Goal: Navigation & Orientation: Go to known website

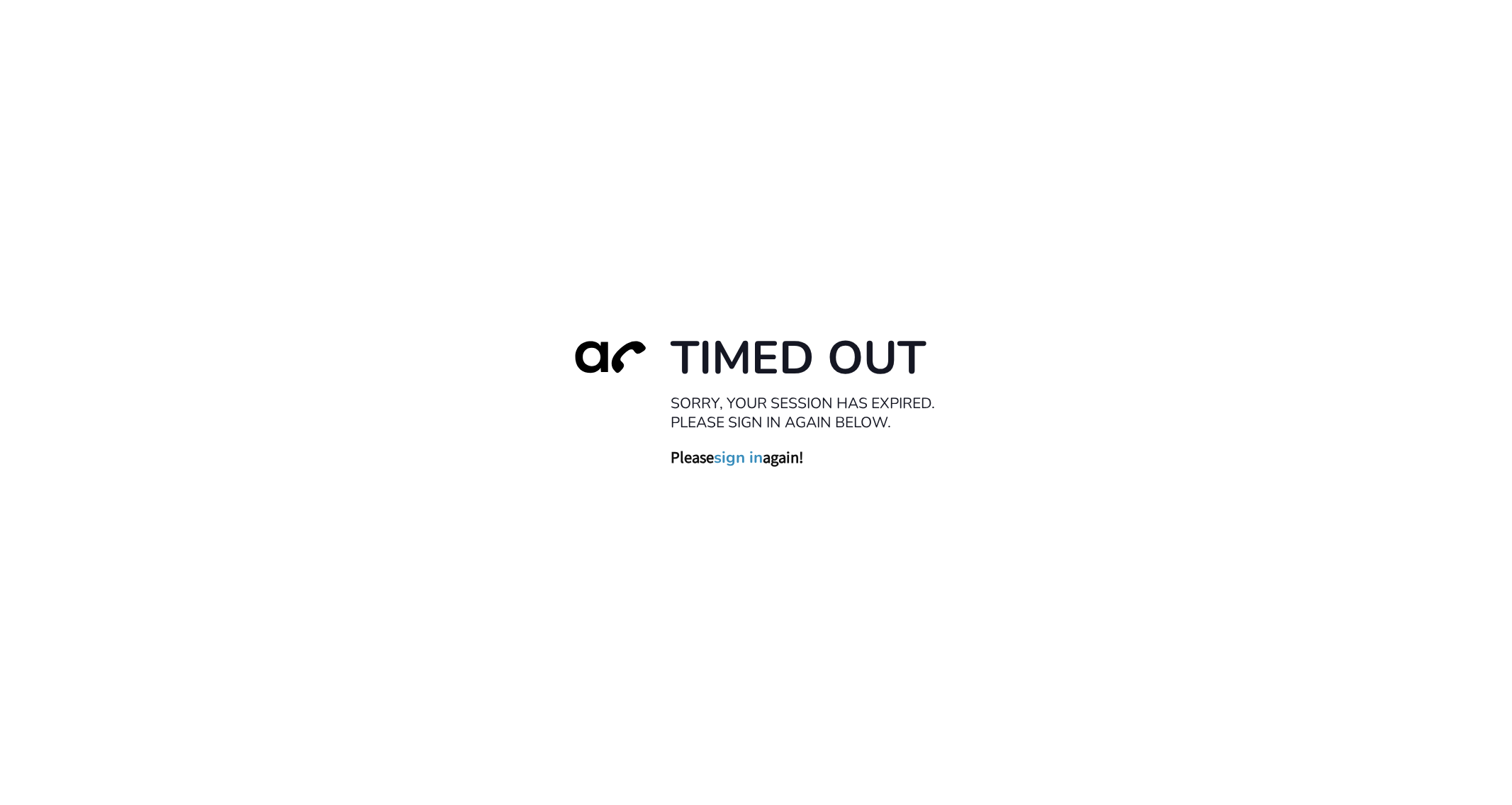
click at [970, 362] on div "Timed Out Sorry, your session has expired. Please sign in again below. Please s…" at bounding box center [756, 402] width 1512 height 805
click at [743, 462] on link "sign in" at bounding box center [739, 457] width 49 height 20
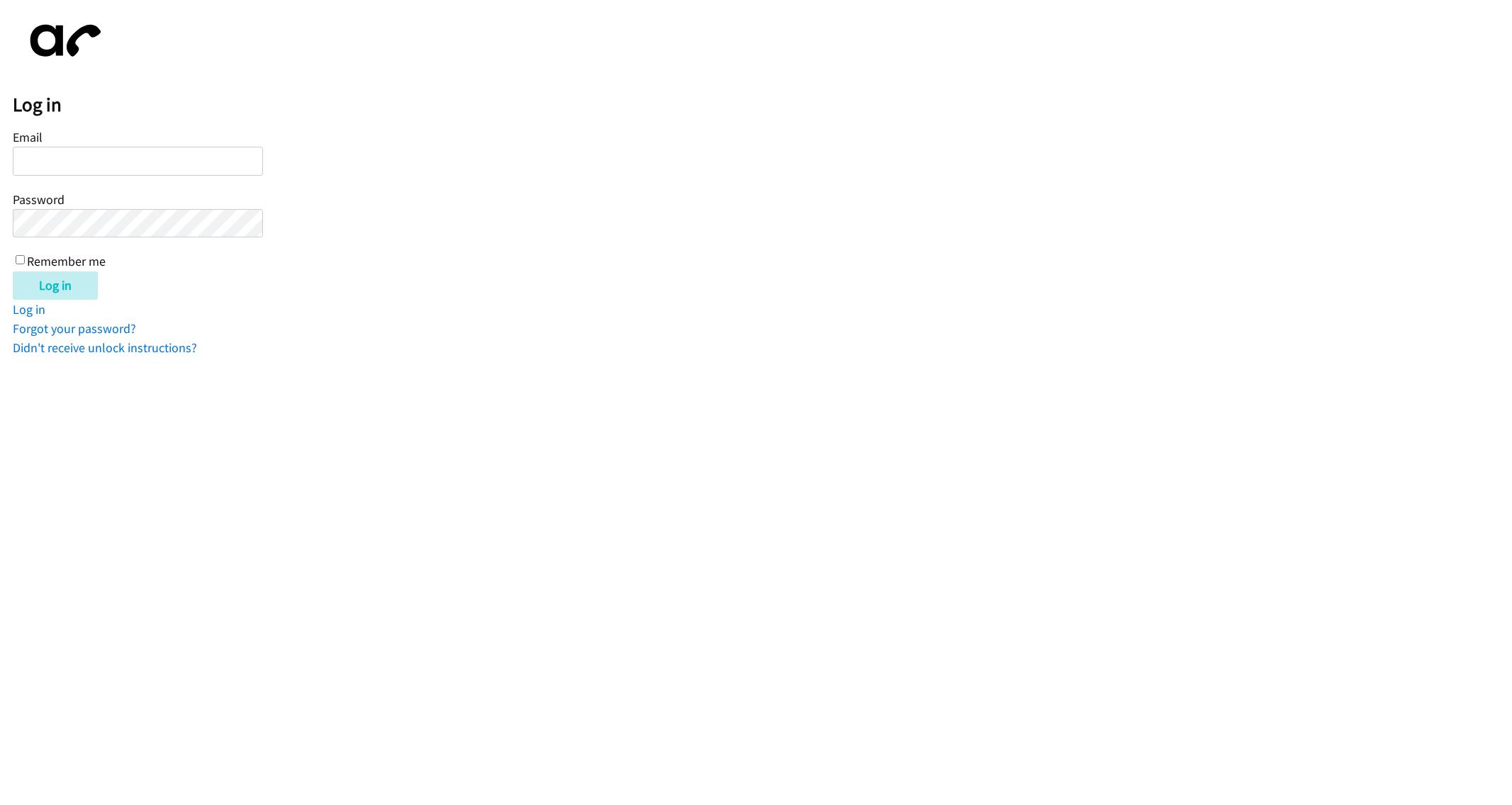
click at [136, 167] on input "Email" at bounding box center [138, 161] width 250 height 29
click at [1162, 89] on div "Log in Email Password Remember me Log in Log in Forgot your password? Didn't re…" at bounding box center [761, 185] width 1499 height 344
click at [844, 135] on form "Email Password Remember me Log in" at bounding box center [761, 212] width 1499 height 174
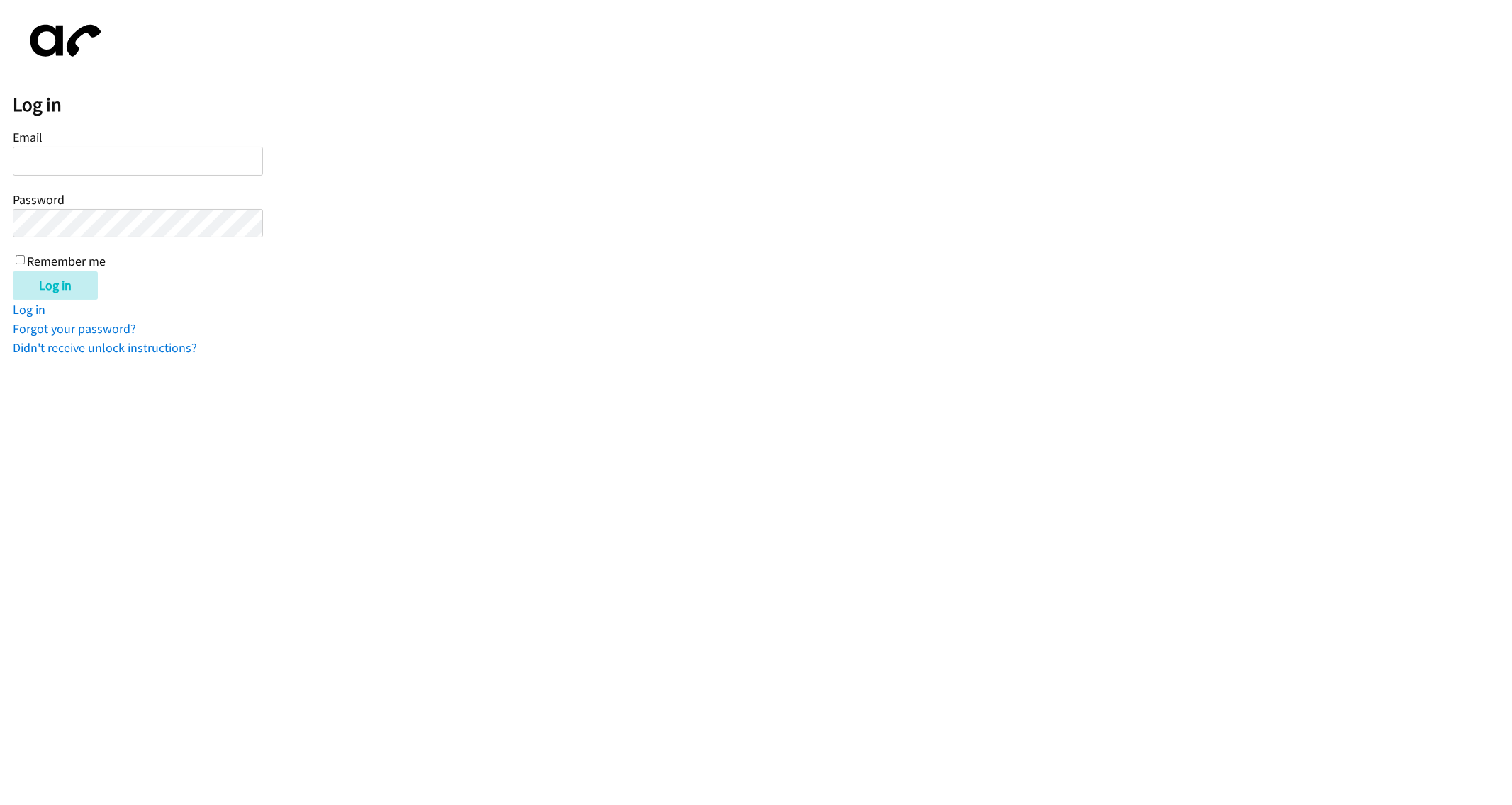
click at [247, 201] on div "Email Password Remember me" at bounding box center [138, 198] width 250 height 144
click at [196, 175] on div "Email Password Remember me" at bounding box center [138, 198] width 250 height 144
click at [193, 159] on input "Email" at bounding box center [138, 161] width 250 height 29
click at [340, 152] on form "Email Password Remember me Log in" at bounding box center [761, 212] width 1499 height 174
click at [79, 260] on label "Remember me" at bounding box center [66, 261] width 79 height 16
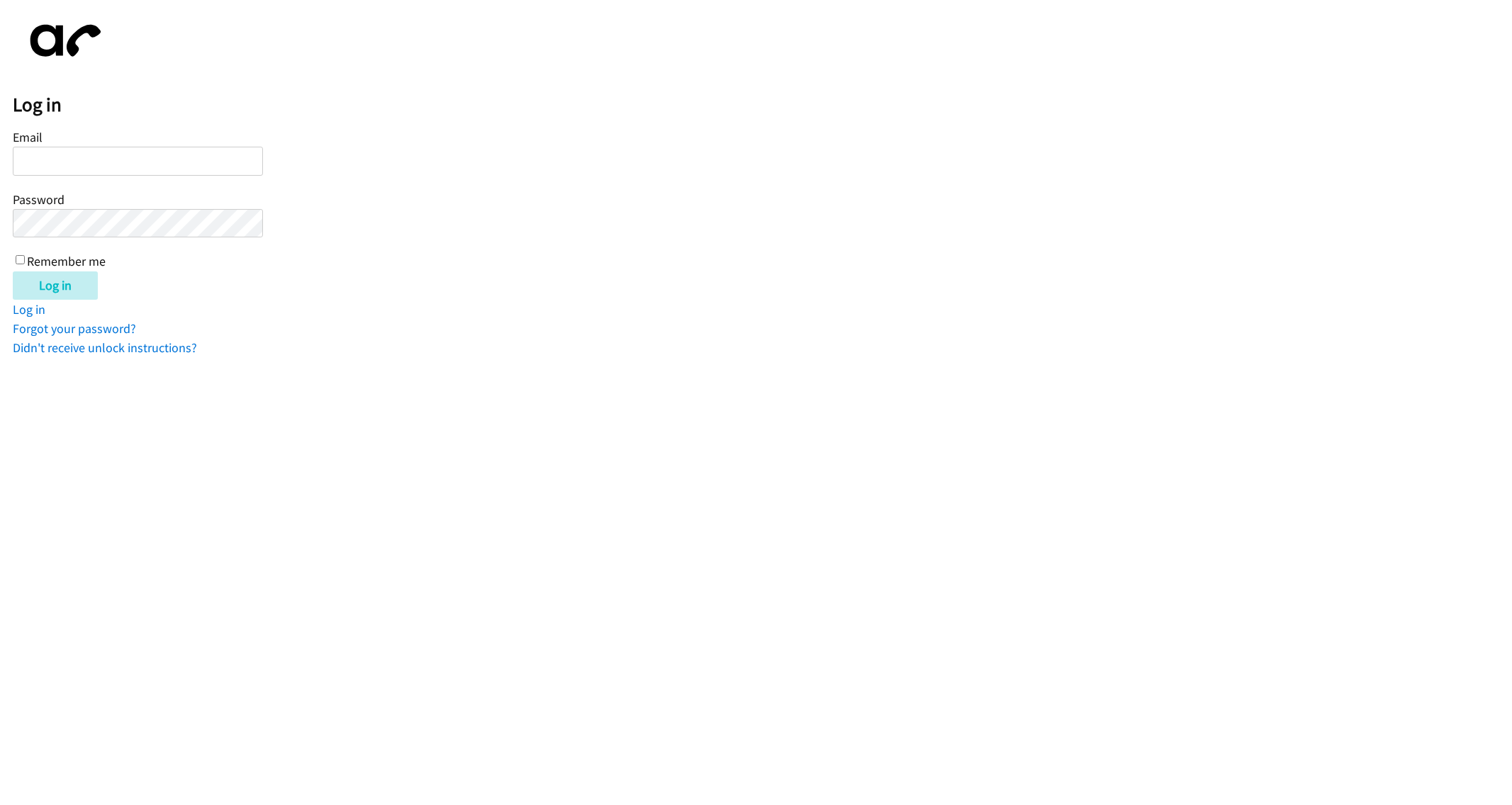
click at [25, 260] on input "Remember me" at bounding box center [20, 259] width 9 height 9
checkbox input "true"
click at [540, 206] on form "Email Password Remember me Log in" at bounding box center [761, 212] width 1499 height 174
